Goal: Transaction & Acquisition: Purchase product/service

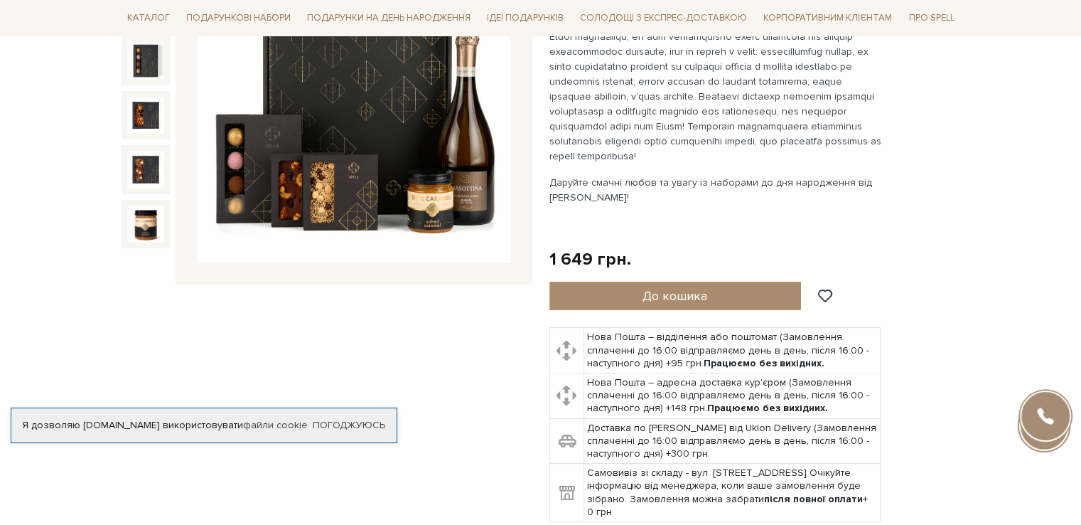
scroll to position [284, 0]
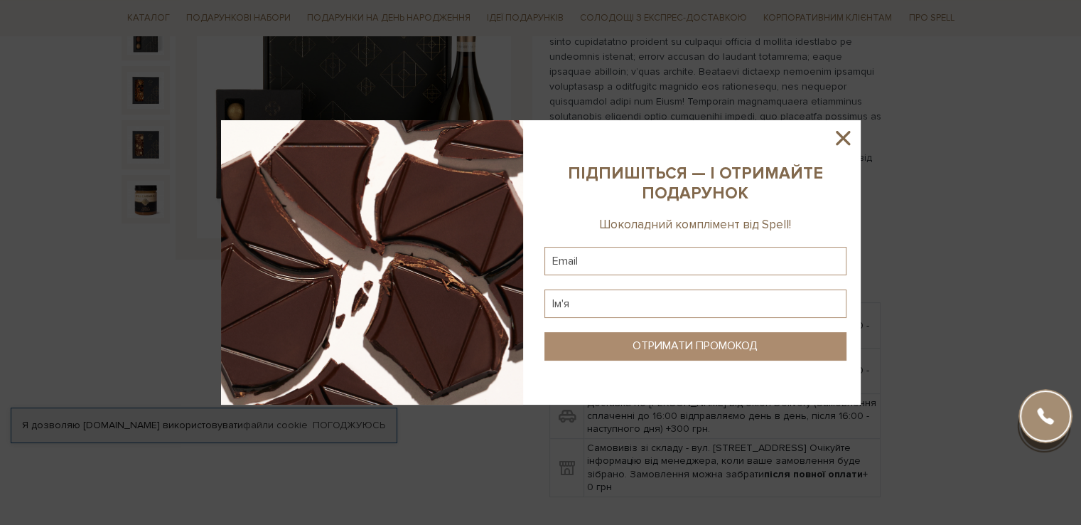
click at [845, 132] on icon at bounding box center [843, 138] width 24 height 24
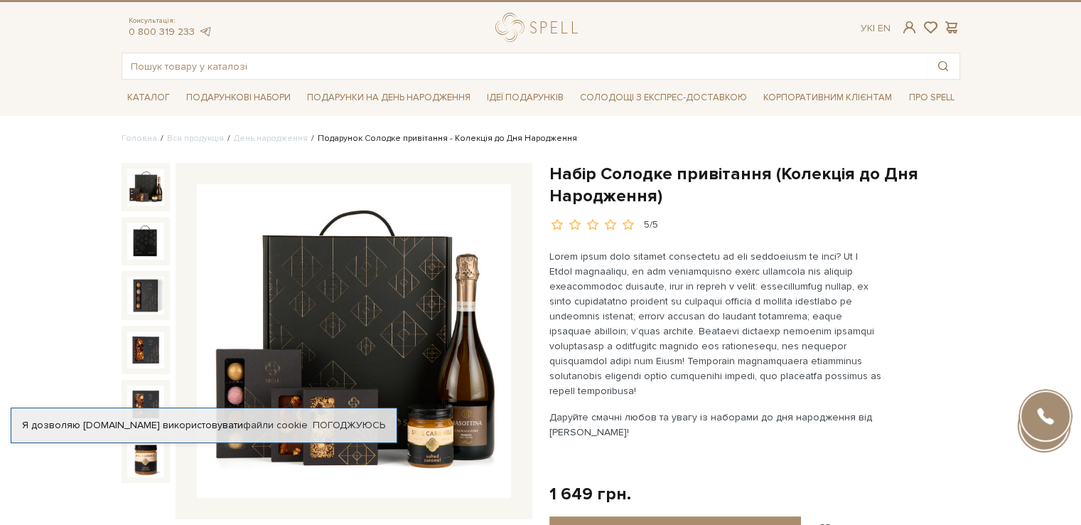
scroll to position [0, 0]
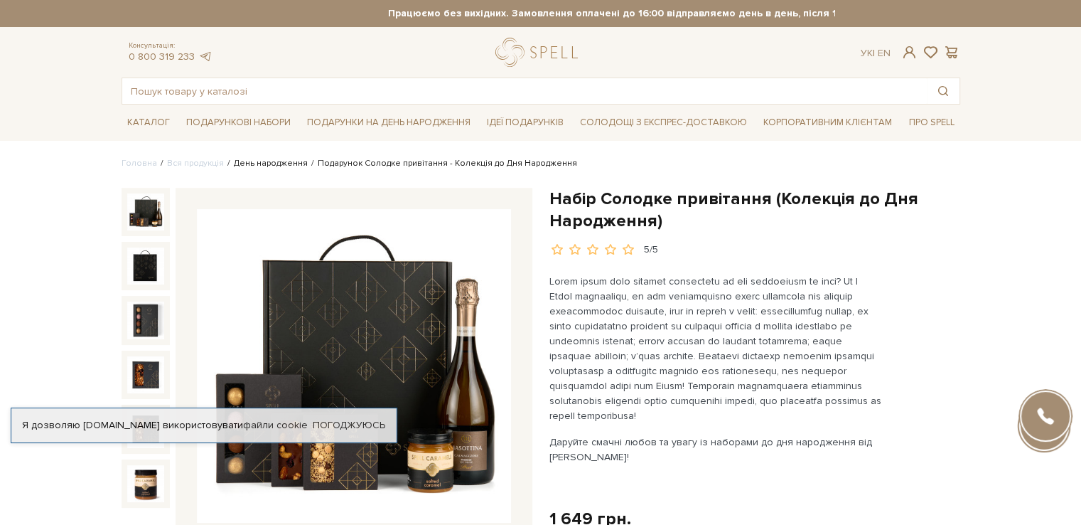
click at [253, 166] on link "День народження" at bounding box center [271, 163] width 74 height 11
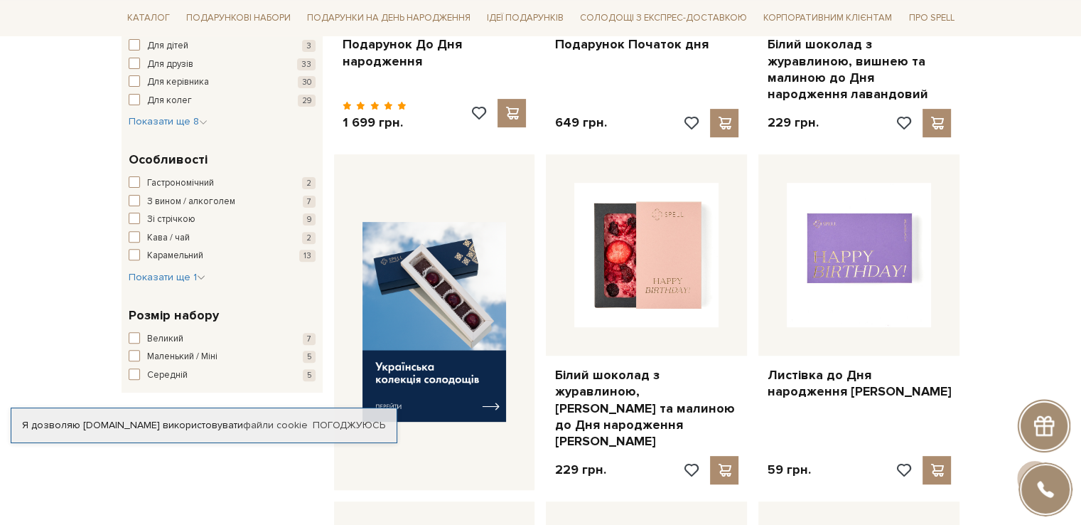
scroll to position [427, 0]
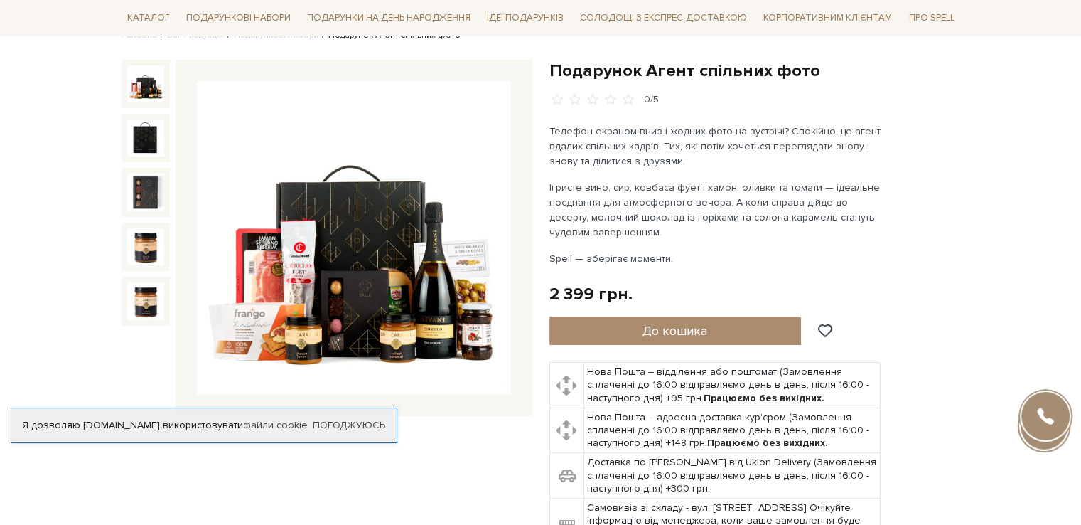
scroll to position [142, 0]
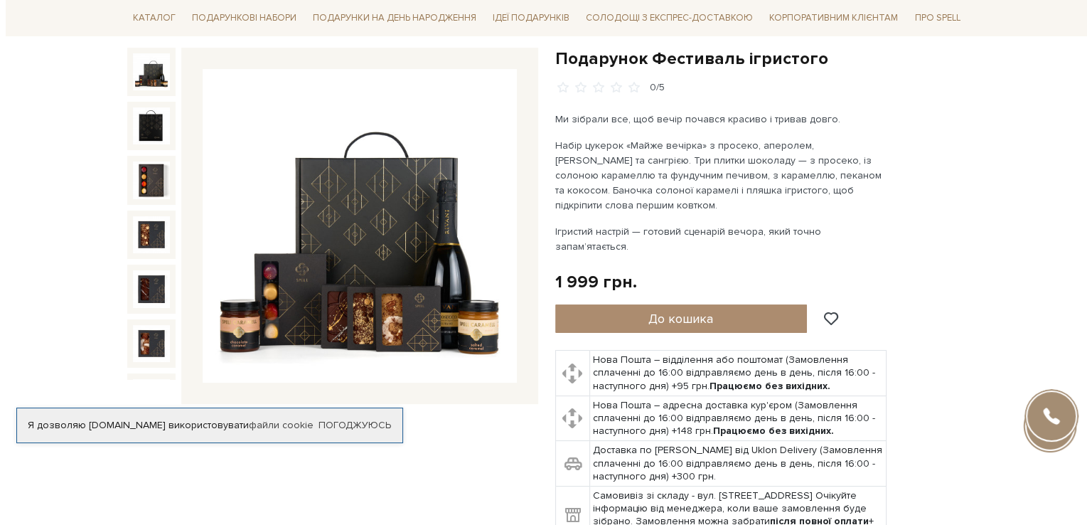
scroll to position [142, 0]
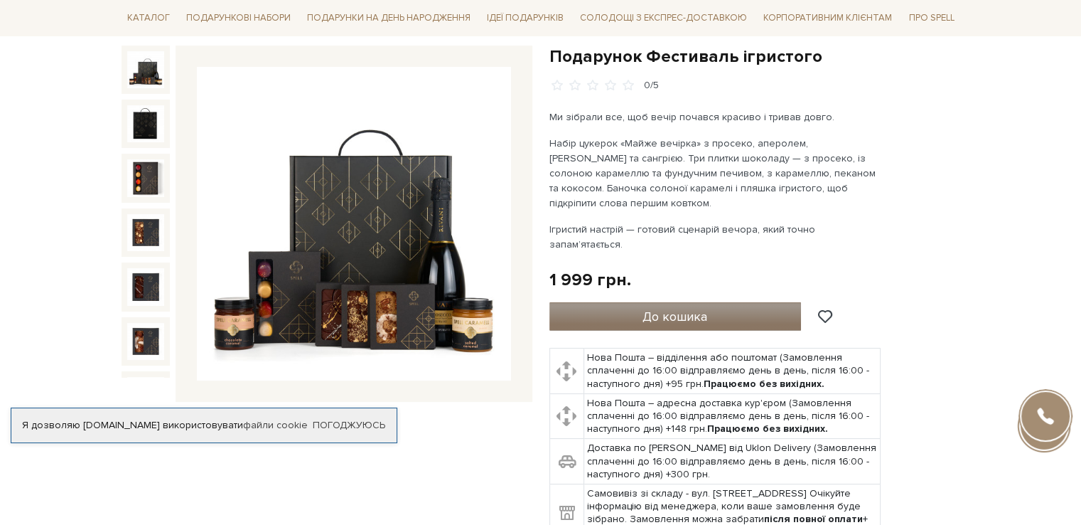
click at [711, 302] on button "До кошика" at bounding box center [676, 316] width 252 height 28
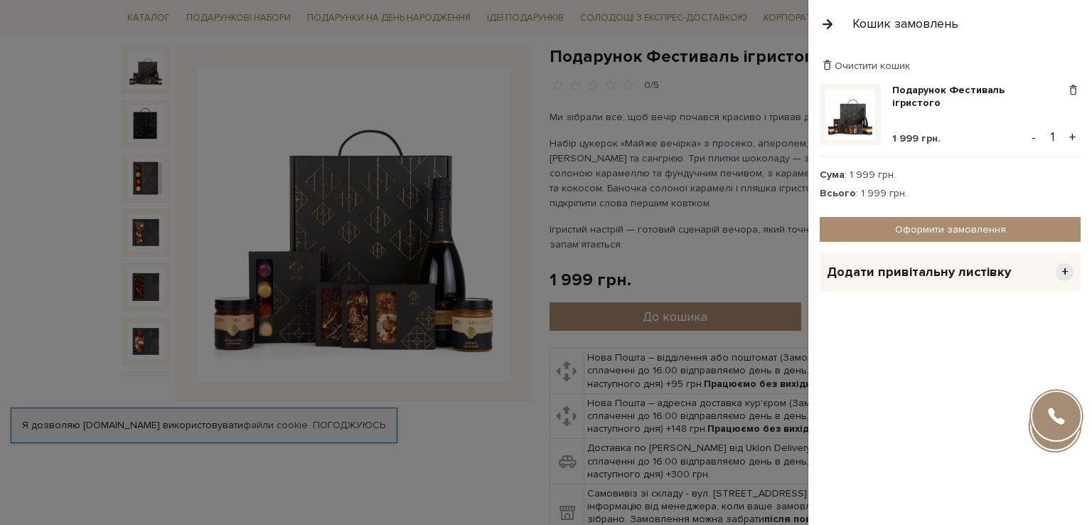
click at [954, 275] on span "Додати привітальну листівку" at bounding box center [919, 272] width 184 height 16
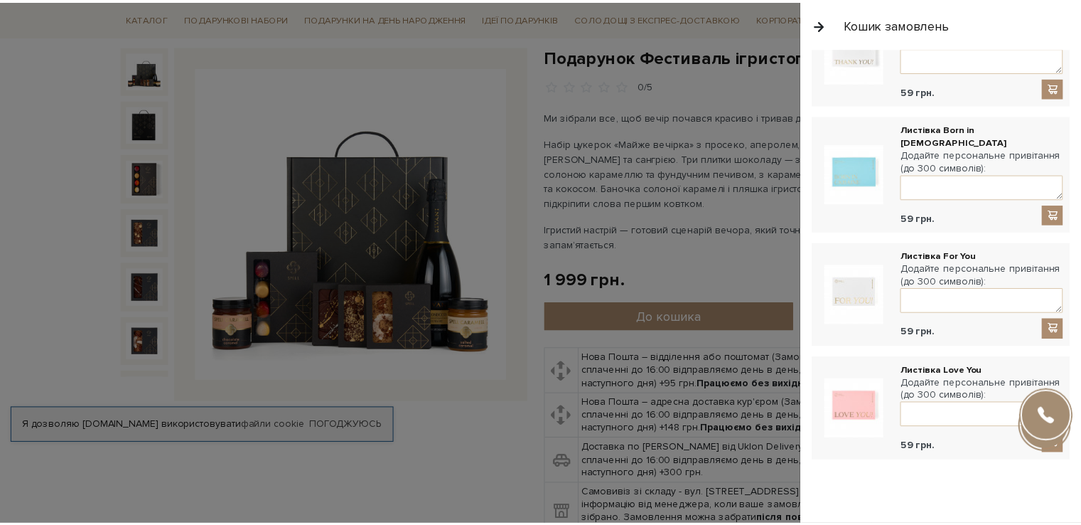
scroll to position [785, 0]
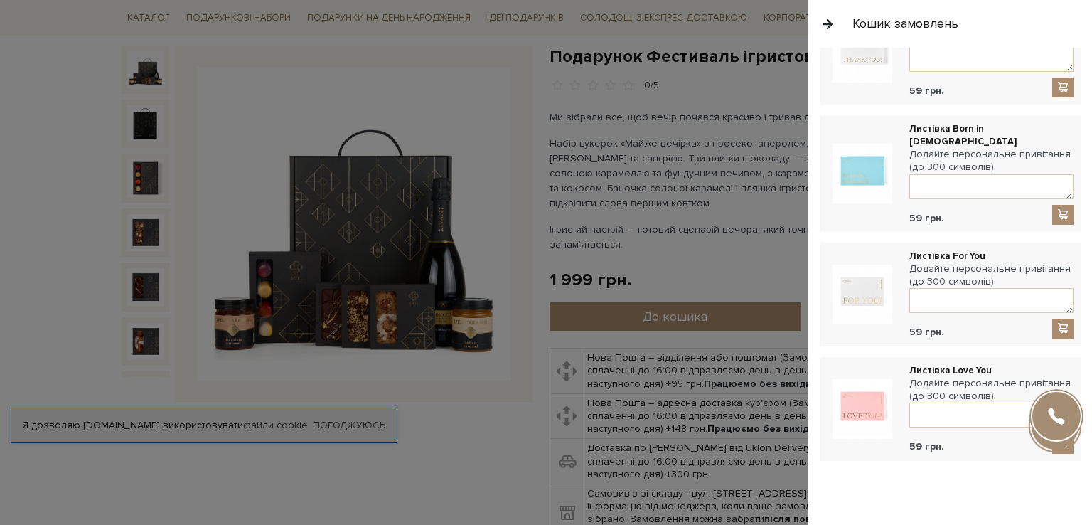
click at [484, 429] on div at bounding box center [546, 262] width 1092 height 525
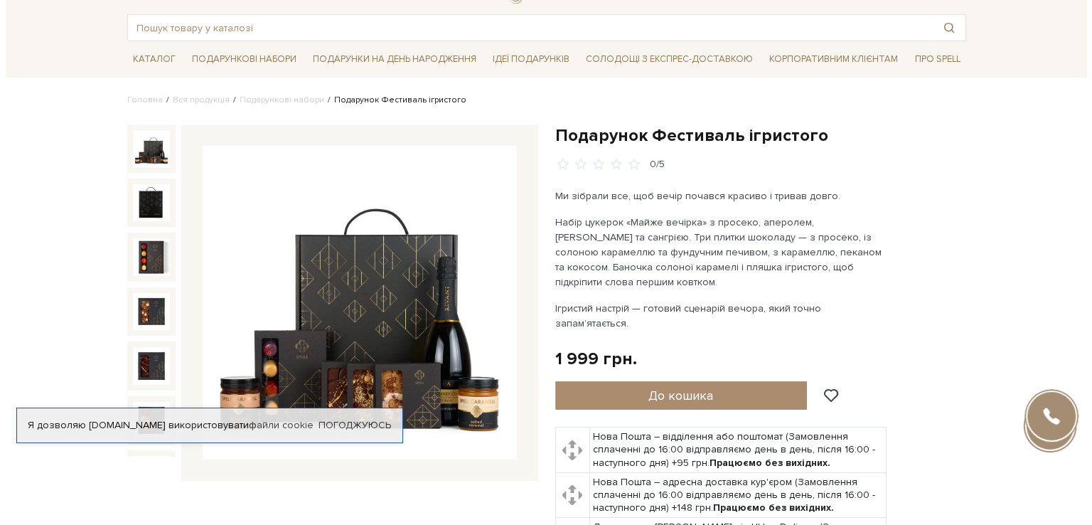
scroll to position [0, 0]
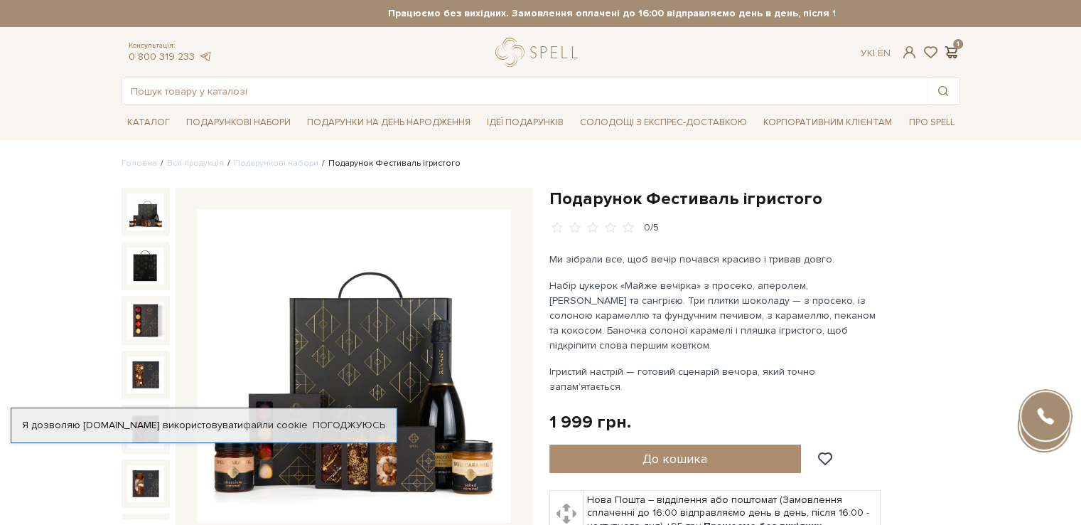
click at [953, 53] on span at bounding box center [951, 52] width 17 height 15
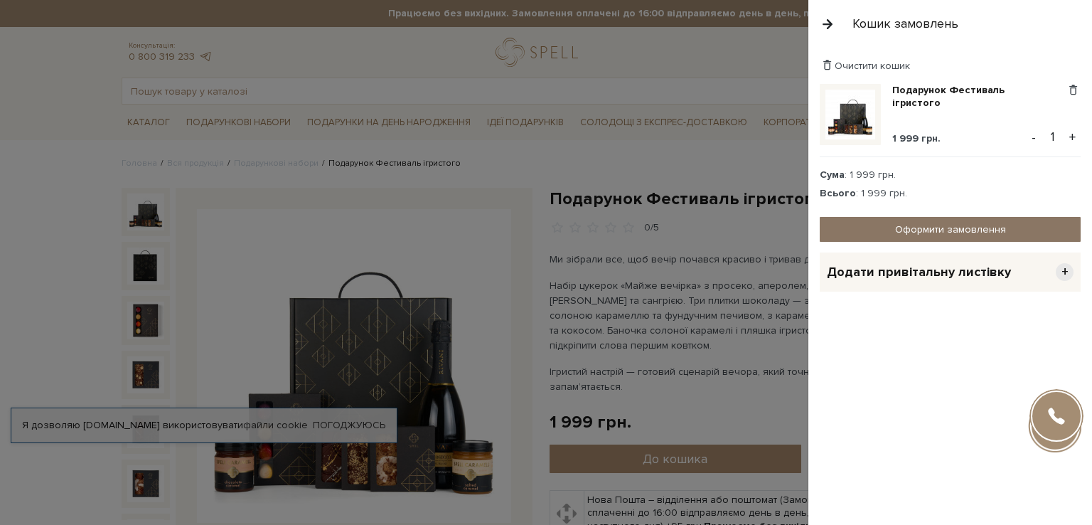
click at [958, 227] on link "Оформити замовлення" at bounding box center [950, 229] width 261 height 25
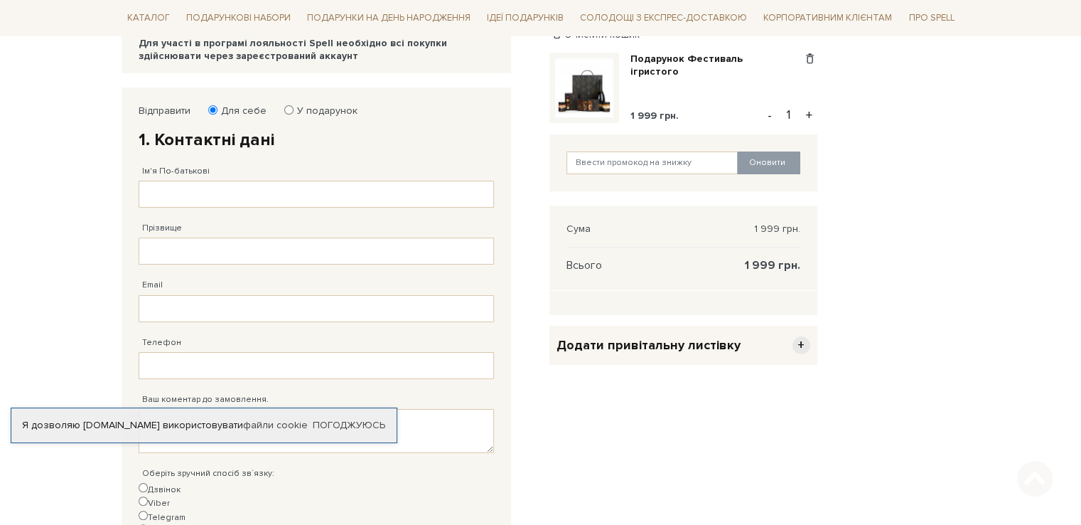
scroll to position [213, 0]
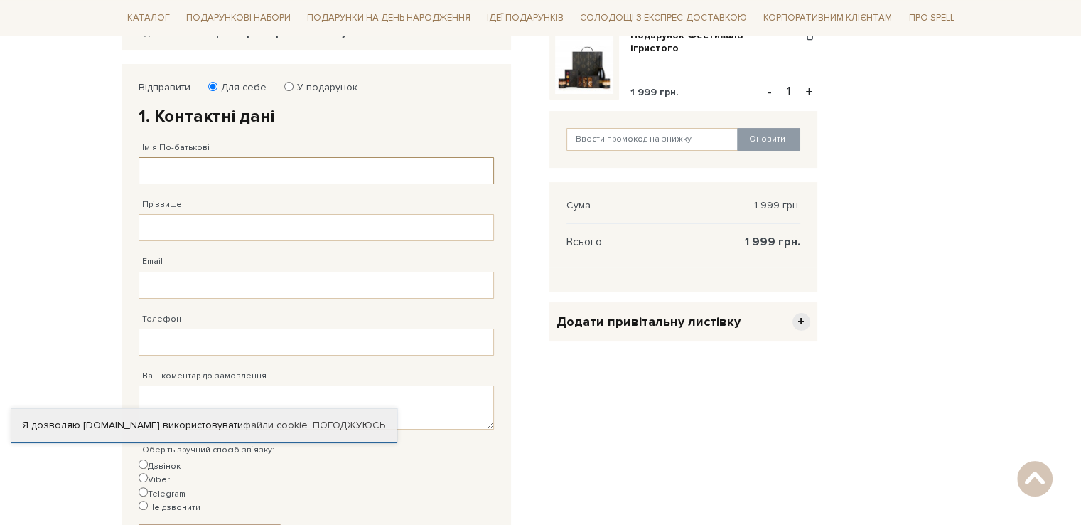
click at [218, 174] on input "Ім'я По-батькові" at bounding box center [316, 170] width 355 height 27
click at [284, 83] on input "У подарунок" at bounding box center [288, 86] width 9 height 9
radio input "true"
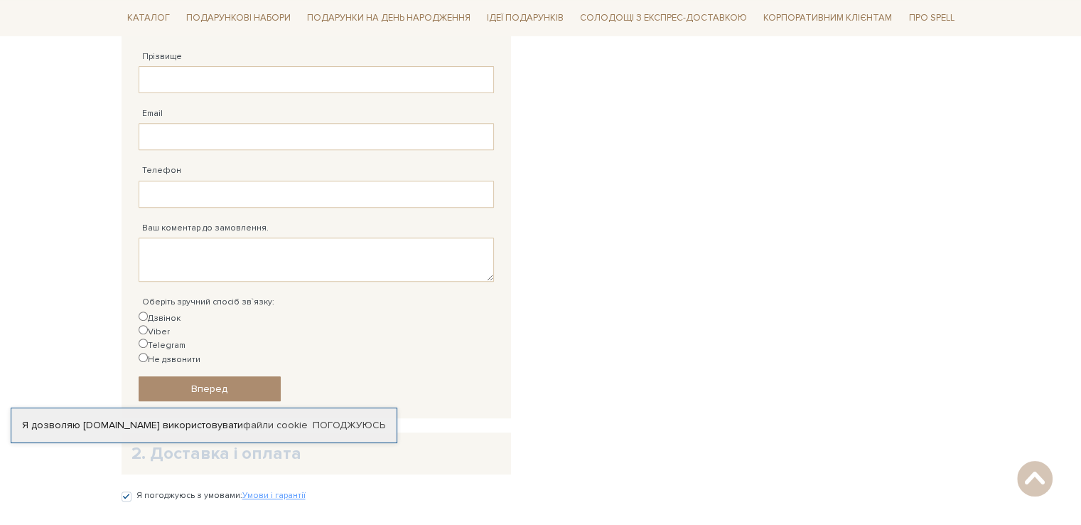
scroll to position [640, 0]
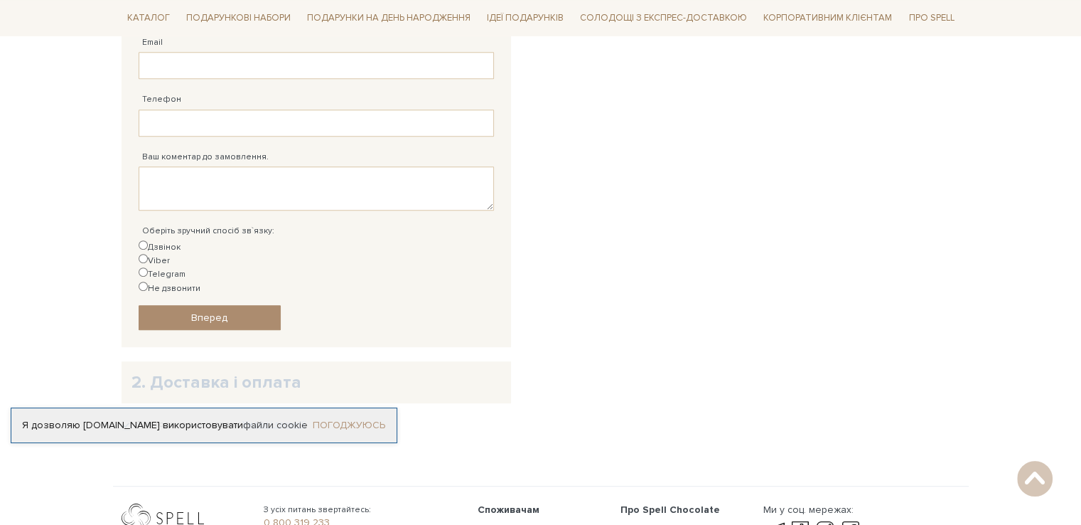
click at [347, 419] on link "Погоджуюсь" at bounding box center [349, 425] width 73 height 13
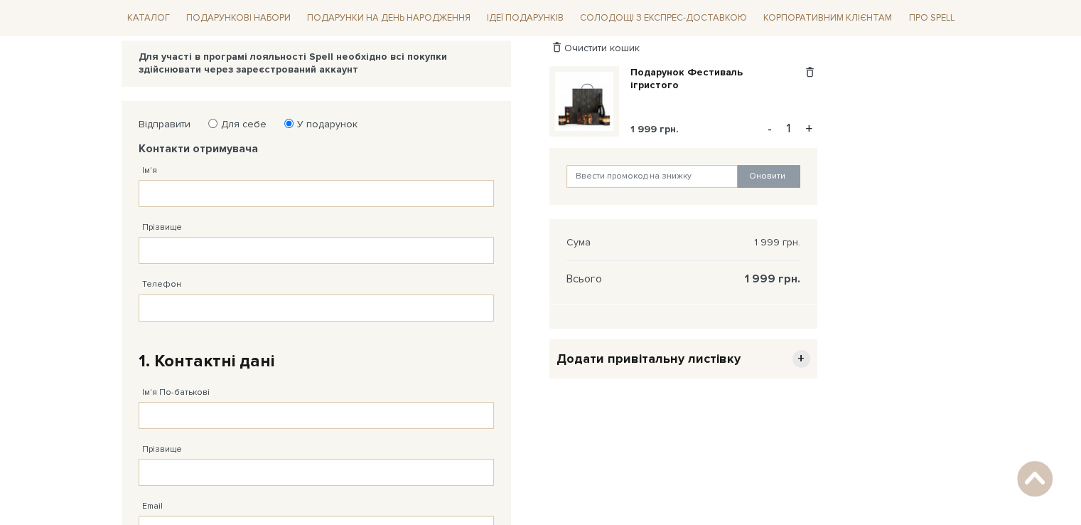
scroll to position [142, 0]
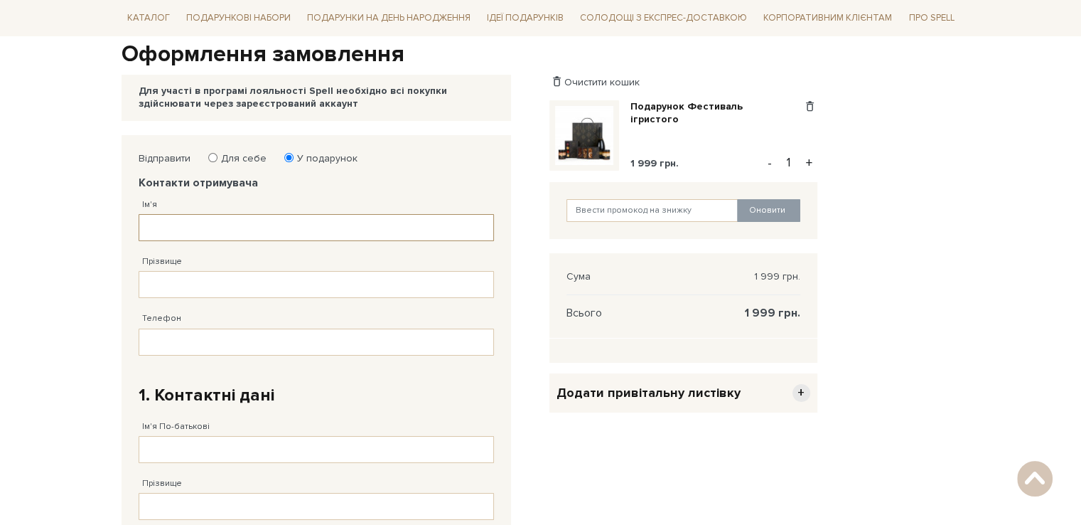
click at [209, 229] on input "Ім'я" at bounding box center [316, 227] width 355 height 27
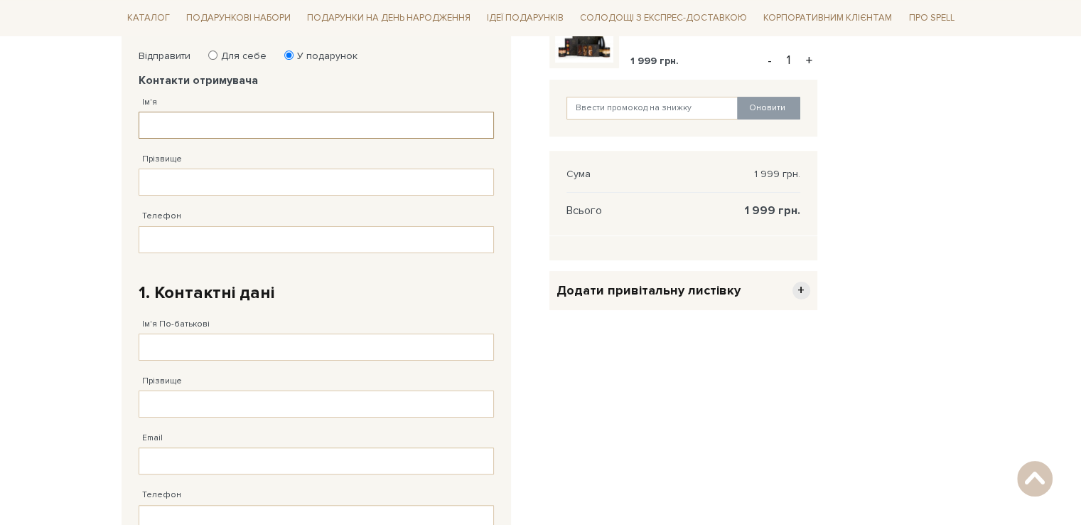
scroll to position [213, 0]
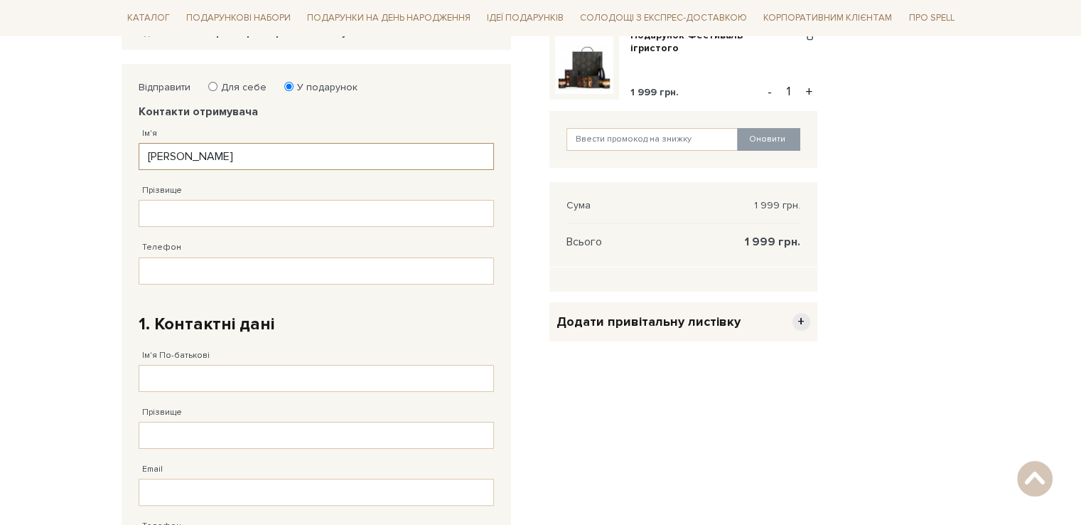
type input "Андрій"
click at [203, 208] on input "Прізвище" at bounding box center [316, 213] width 355 height 27
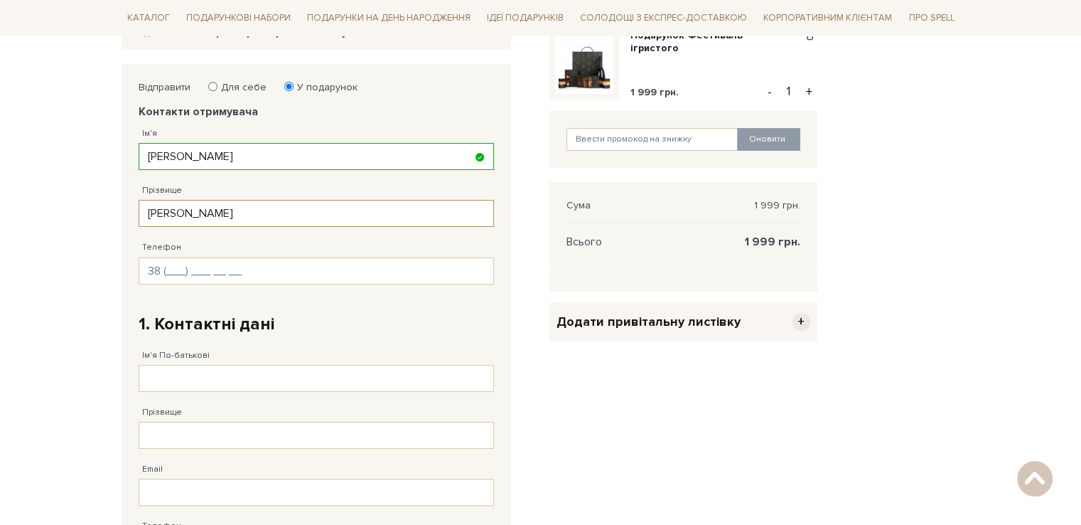
type input "Андрій"
click at [169, 273] on input "Телефон" at bounding box center [316, 270] width 355 height 27
type input "38 (066) 580 27 40"
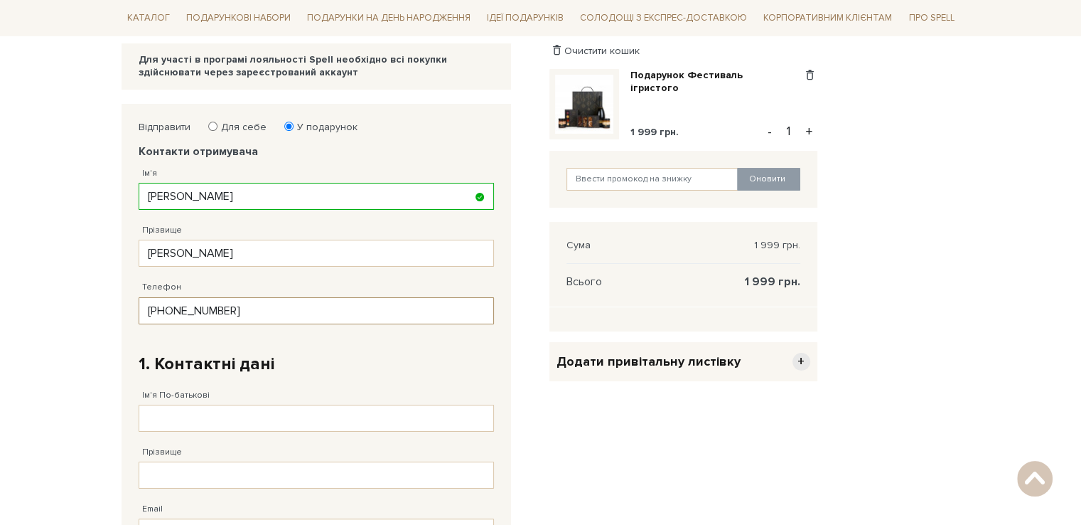
scroll to position [142, 0]
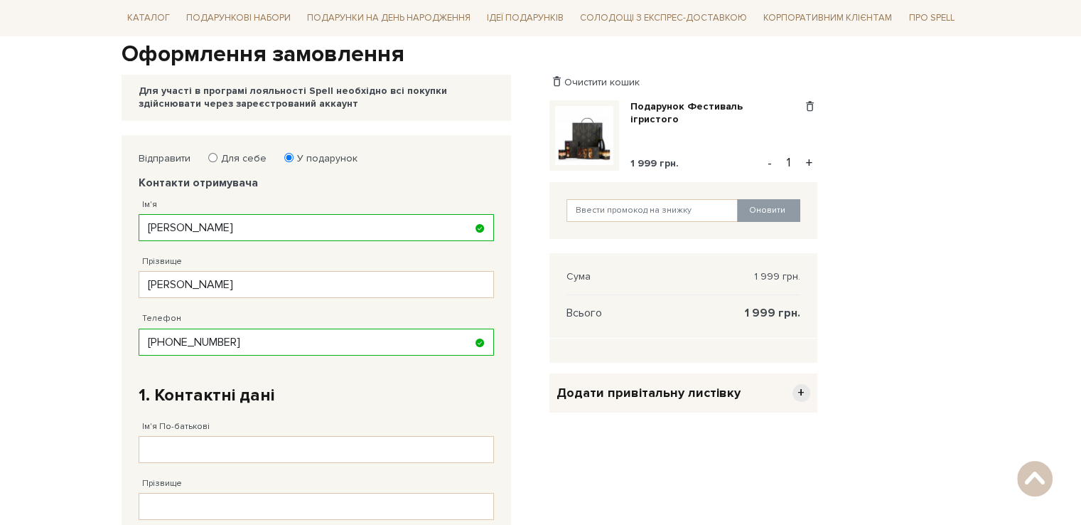
click at [210, 157] on input "Для себе" at bounding box center [212, 157] width 9 height 9
radio input "true"
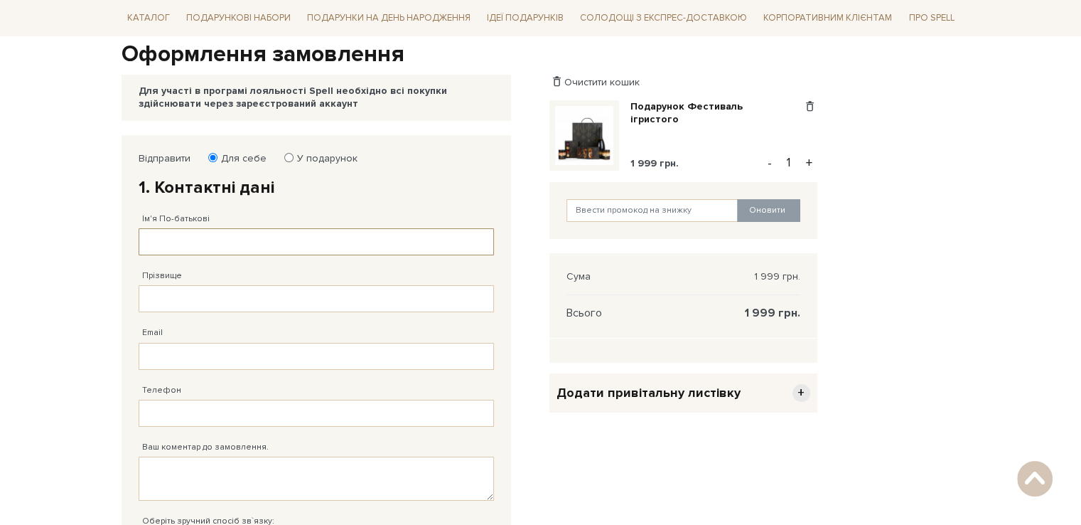
click at [225, 242] on input "Ім'я По-батькові" at bounding box center [316, 241] width 355 height 27
type input "Андрій"
click at [228, 288] on input "Прізвище" at bounding box center [316, 298] width 355 height 27
drag, startPoint x: 132, startPoint y: 240, endPoint x: 171, endPoint y: 279, distance: 54.8
click at [116, 240] on div "Відправити Для себе У подарунок 1. Контактні дані Ім'я По-батькові Андрій Запов…" at bounding box center [327, 431] width 428 height 592
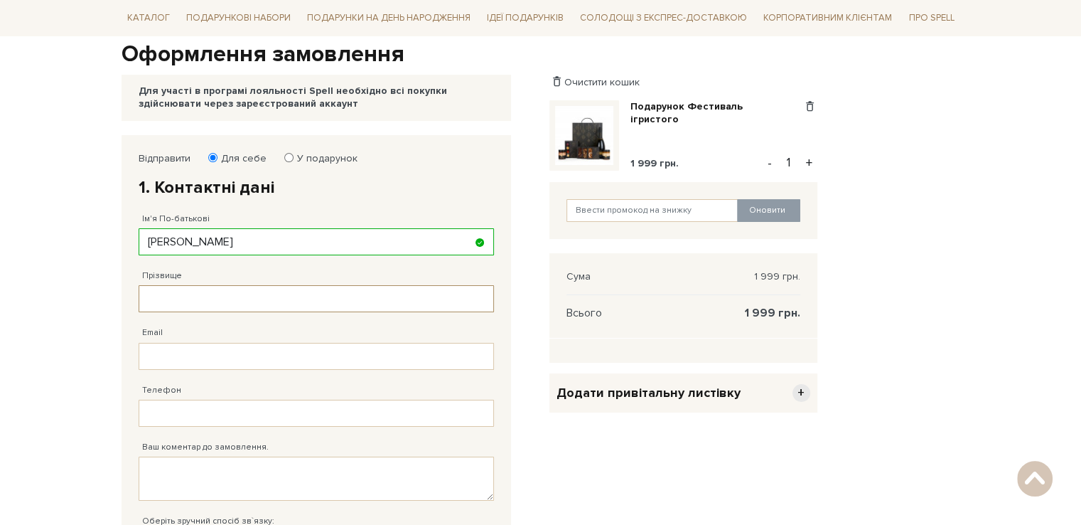
click at [205, 293] on input "Прізвище" at bounding box center [316, 298] width 355 height 27
paste input "Андрій"
type input "Андрій"
click at [225, 360] on input "Email" at bounding box center [316, 356] width 355 height 27
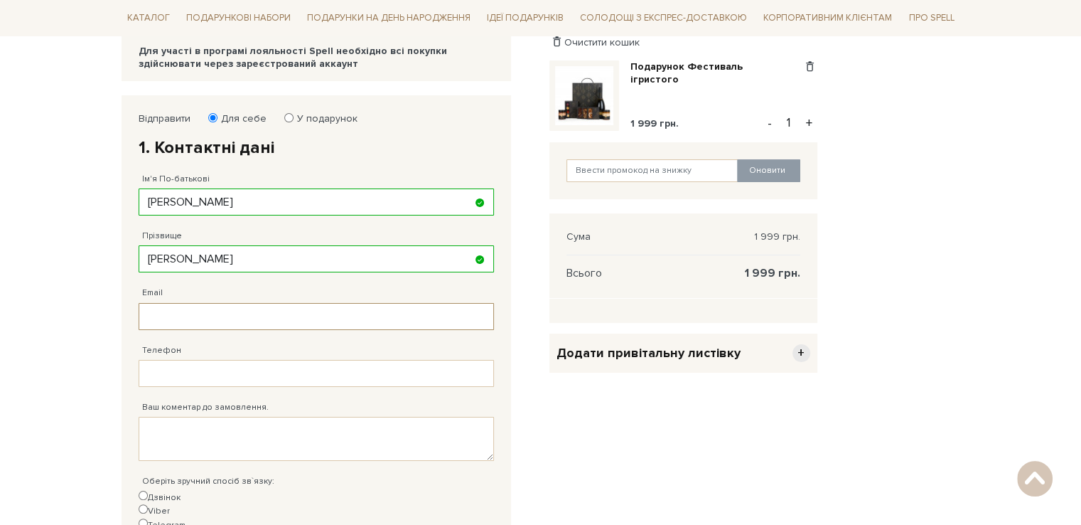
scroll to position [213, 0]
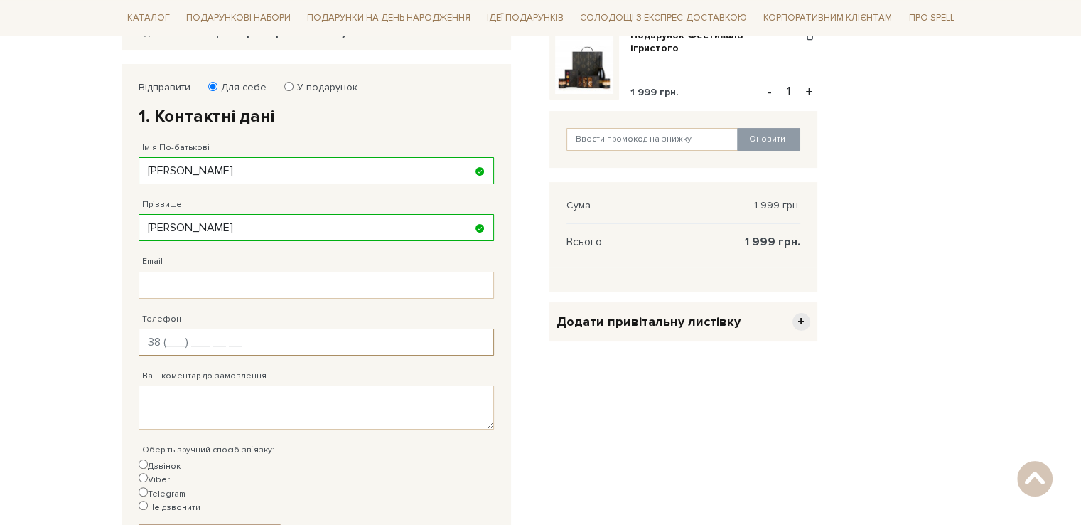
click at [240, 343] on input "Телефон" at bounding box center [316, 341] width 355 height 27
type input "38 (066) 580 27 40"
click at [224, 407] on textarea "Ваш коментар до замовлення." at bounding box center [316, 407] width 355 height 44
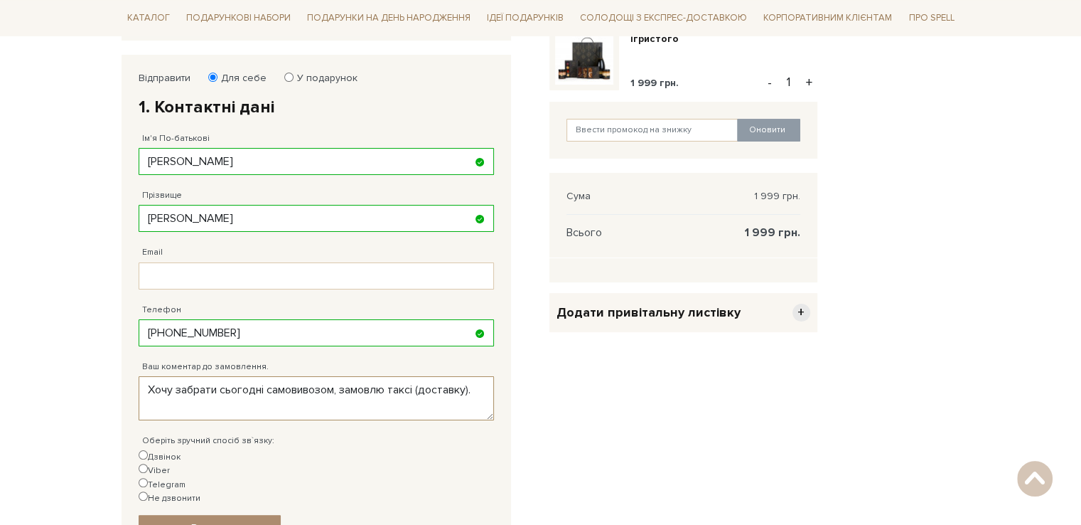
scroll to position [284, 0]
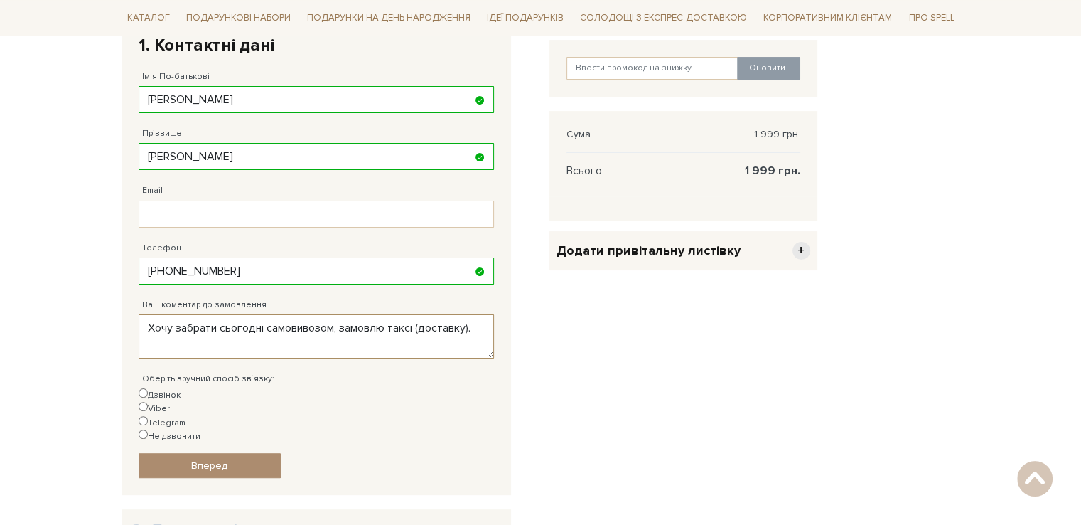
type textarea "Хочу забрати сьогодні самовивозом, замовлю таксі (доставку)."
click at [142, 395] on input "Дзвінок" at bounding box center [143, 392] width 9 height 9
radio input "true"
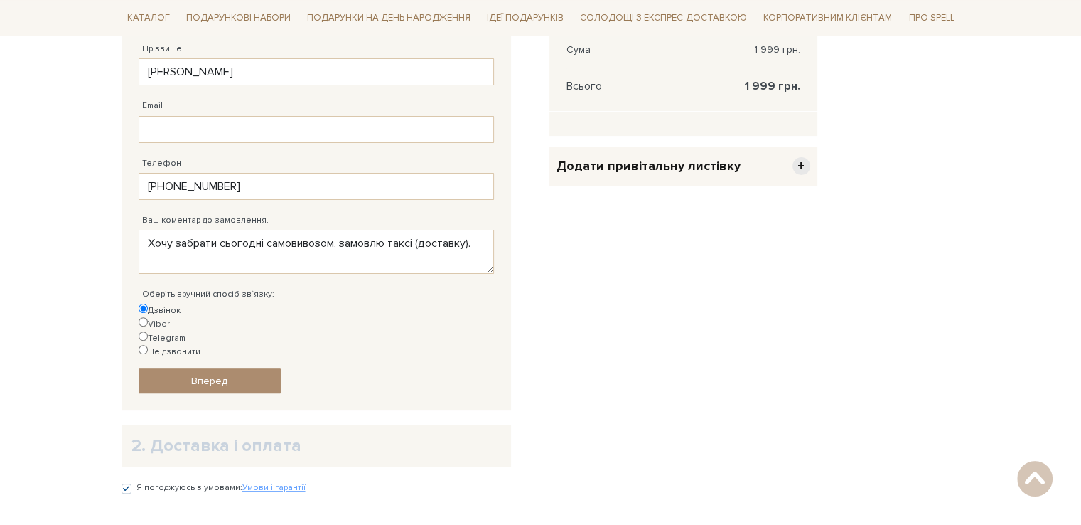
scroll to position [427, 0]
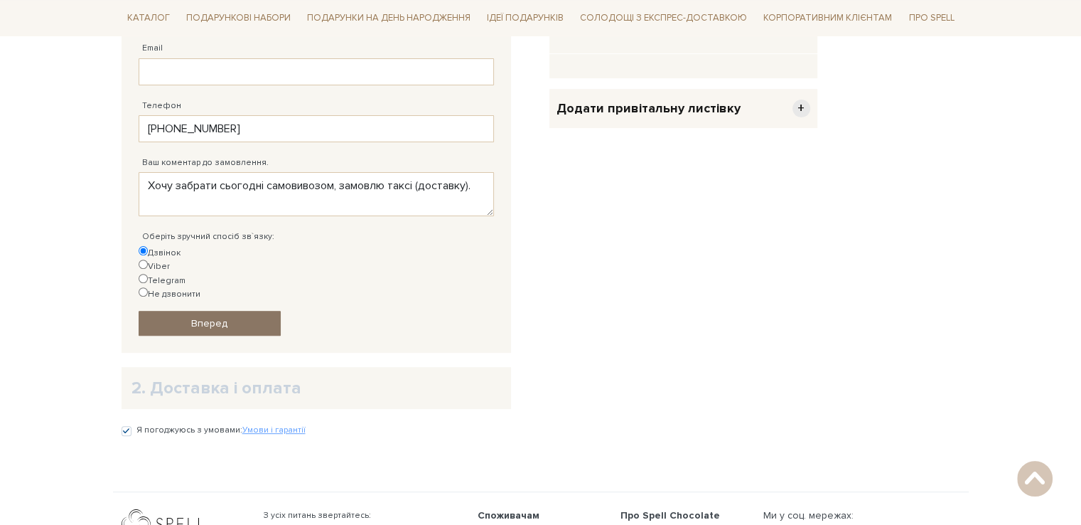
click at [210, 317] on span "Вперед" at bounding box center [209, 323] width 36 height 12
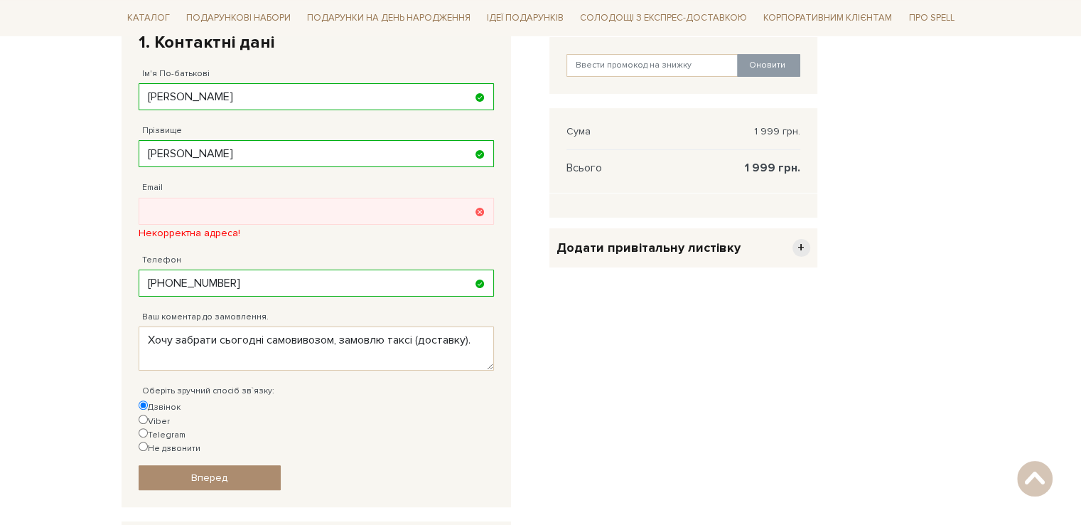
scroll to position [277, 0]
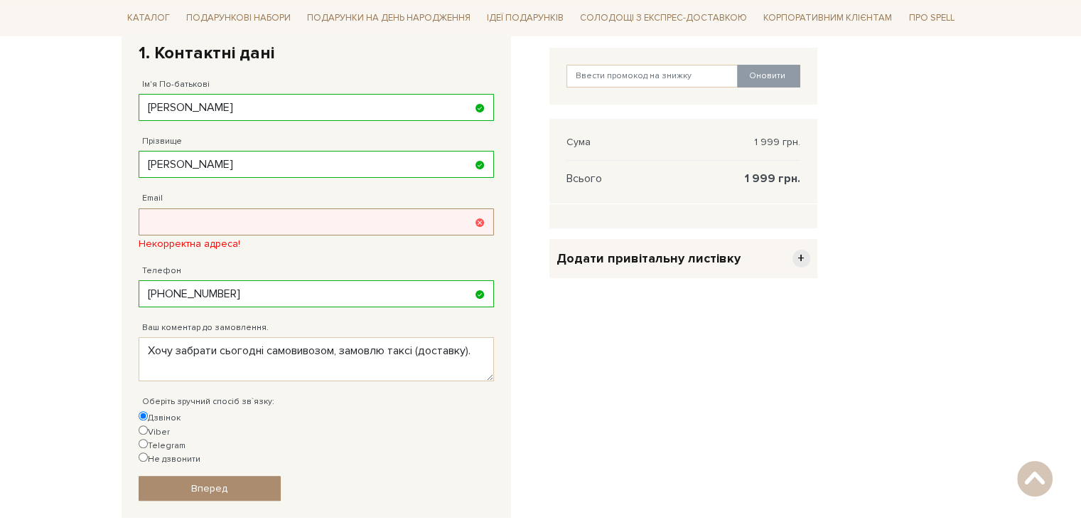
click at [222, 217] on input "Email" at bounding box center [316, 221] width 355 height 27
click at [202, 213] on input "Email" at bounding box center [316, 221] width 355 height 27
paste input "ulianenkoandreii@gmail.com"
type input "ulianenkoandreii@gmail.com"
click at [714, 397] on div "Очистити кошик Подарунок Фестиваль ігристого 1 999 грн. Видалити Додати в обран…" at bounding box center [683, 304] width 285 height 606
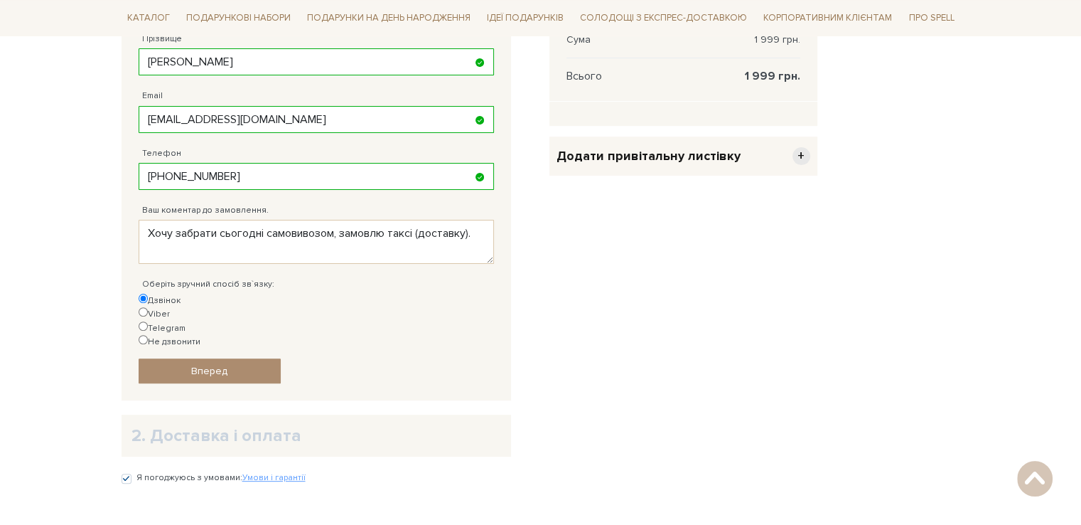
scroll to position [419, 0]
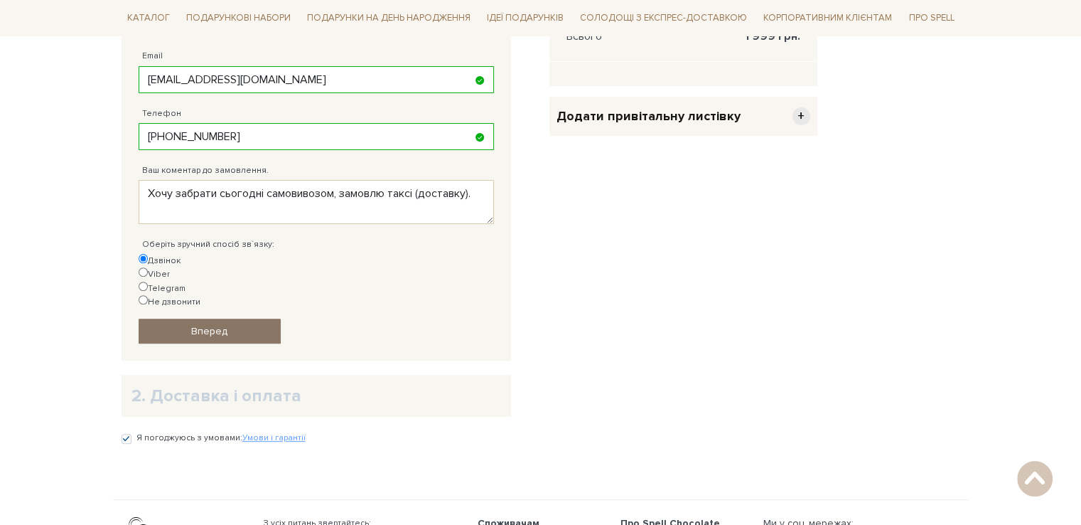
click at [214, 325] on span "Вперед" at bounding box center [209, 331] width 36 height 12
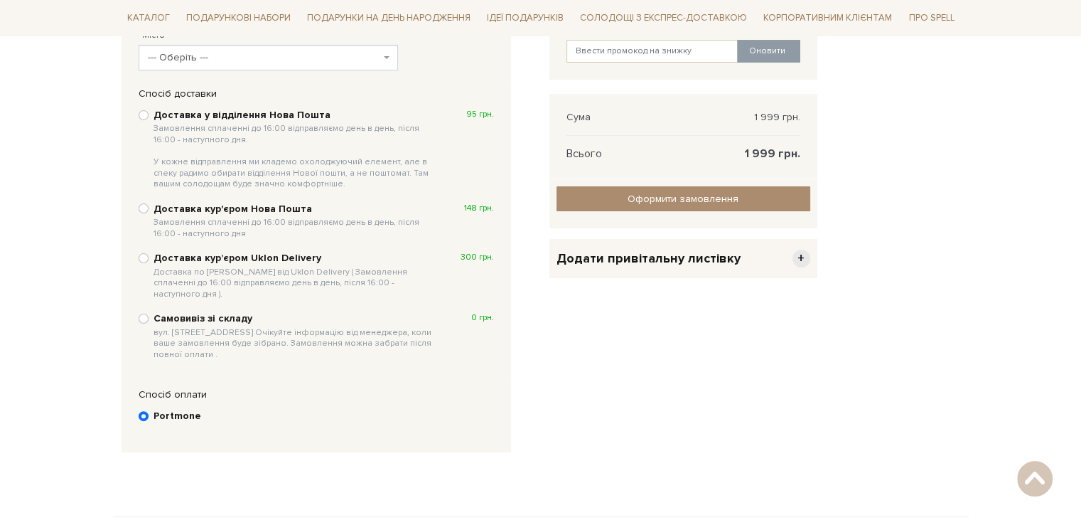
scroll to position [277, 0]
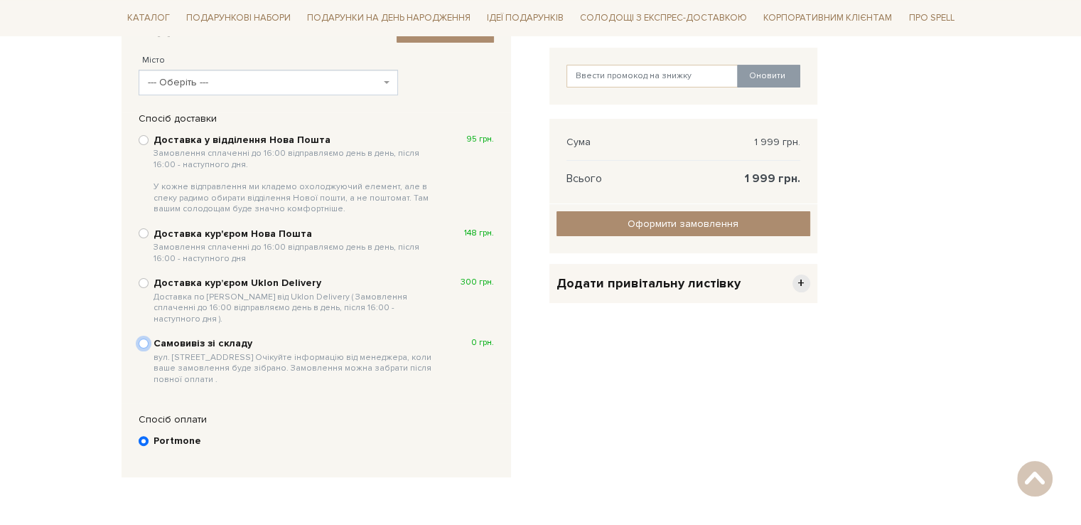
click at [145, 338] on input "Самовивіз зі складу вул. Велика Кільцева, 4-А. Очікуйте інформацію від менеджер…" at bounding box center [144, 343] width 10 height 10
radio input "true"
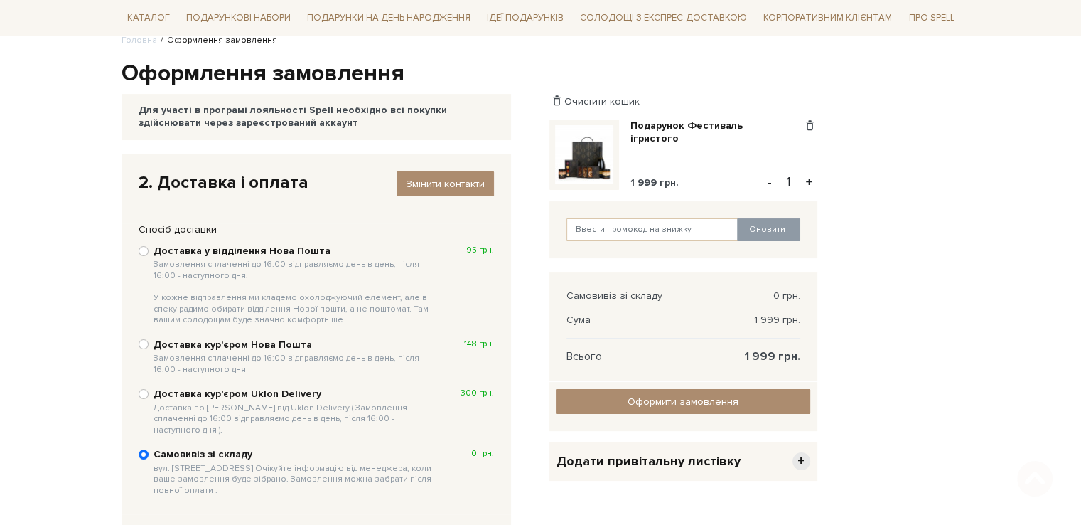
scroll to position [205, 0]
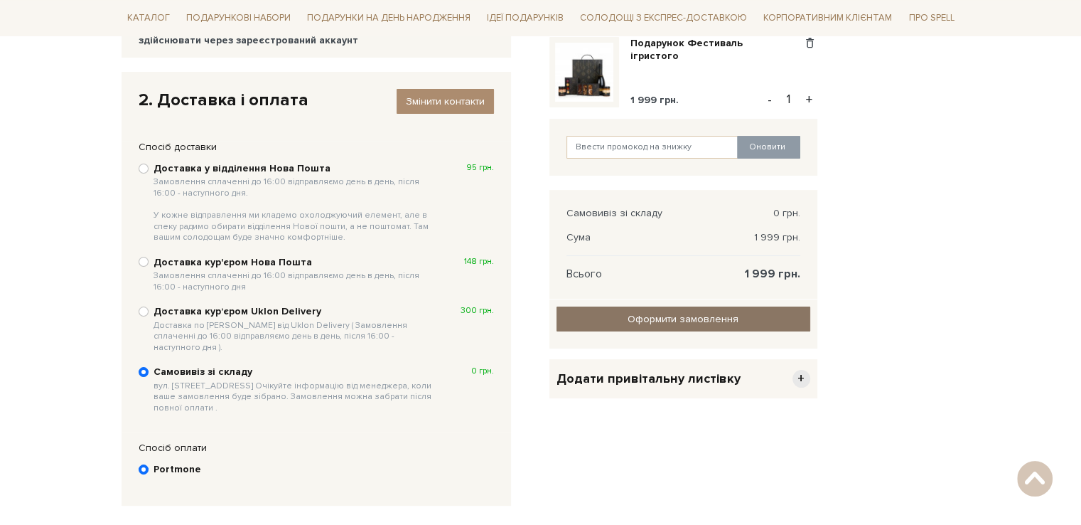
click at [697, 319] on input "Оформити замовлення" at bounding box center [684, 318] width 254 height 25
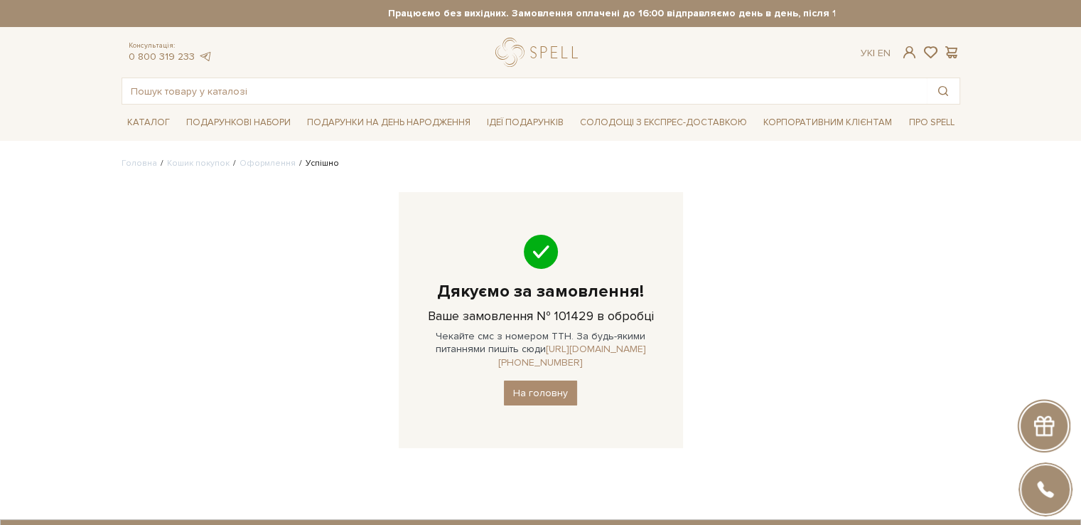
click at [536, 348] on link "[URL][DOMAIN_NAME][PHONE_NUMBER]" at bounding box center [572, 355] width 148 height 25
